Goal: Find specific page/section: Find specific page/section

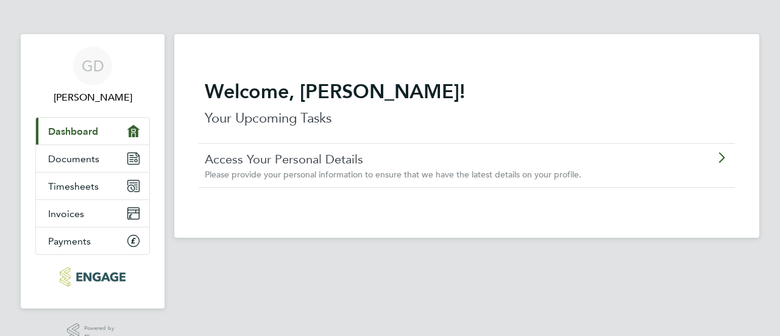
click at [259, 162] on link "Access Your Personal Details" at bounding box center [432, 159] width 455 height 16
click at [128, 162] on icon "Main navigation" at bounding box center [133, 158] width 12 height 12
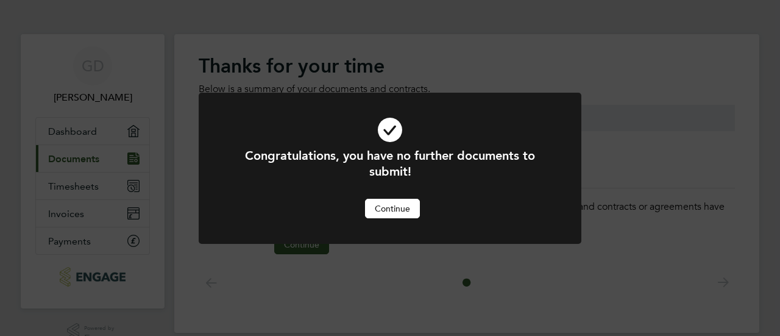
click at [411, 212] on button "Continue" at bounding box center [392, 209] width 55 height 20
